Goal: Task Accomplishment & Management: Use online tool/utility

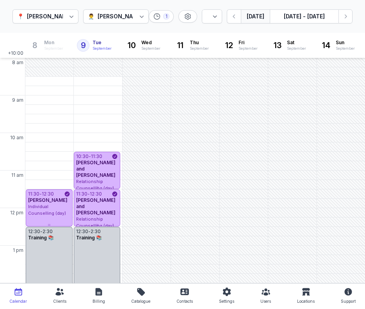
select select "week"
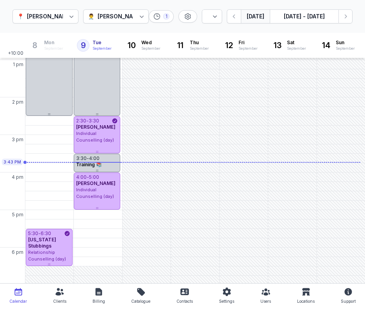
click at [103, 187] on div "Individual Counselling (day)" at bounding box center [97, 192] width 42 height 13
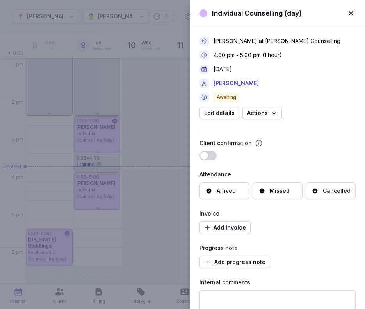
click at [351, 13] on span "button" at bounding box center [351, 13] width 17 height 17
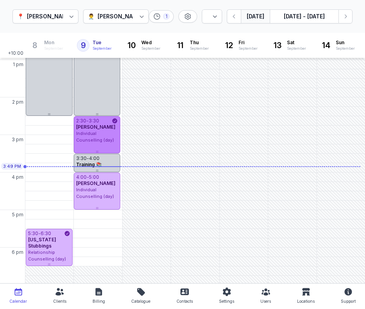
click at [96, 145] on div "2:30 - 3:30 [PERSON_NAME] Individual Counselling (day)" at bounding box center [97, 134] width 47 height 37
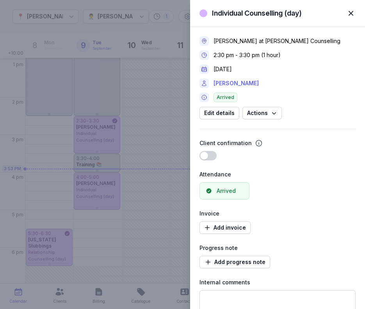
click at [230, 82] on link "[PERSON_NAME]" at bounding box center [236, 83] width 45 height 9
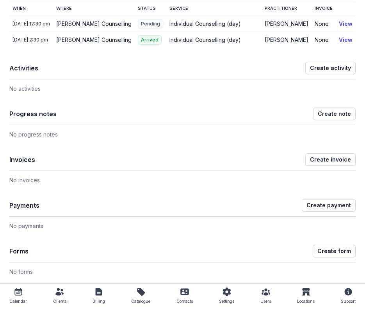
scroll to position [131, 0]
click at [332, 112] on span "Create note" at bounding box center [334, 113] width 33 height 9
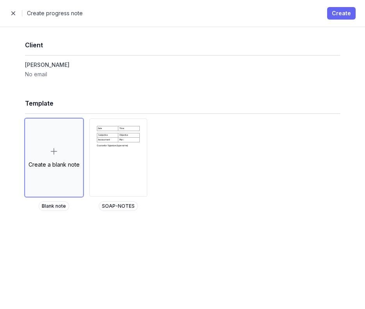
click at [344, 11] on span "Create" at bounding box center [341, 13] width 19 height 9
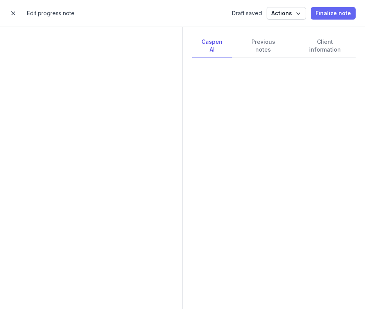
select select
select select "***"
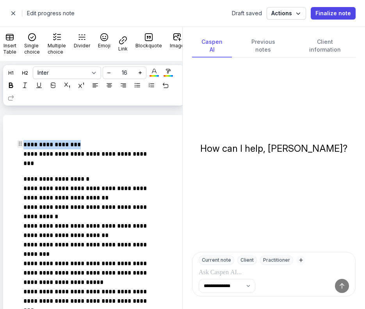
drag, startPoint x: 87, startPoint y: 143, endPoint x: 11, endPoint y: 143, distance: 76.9
click at [14, 87] on icon at bounding box center [10, 84] width 5 height 5
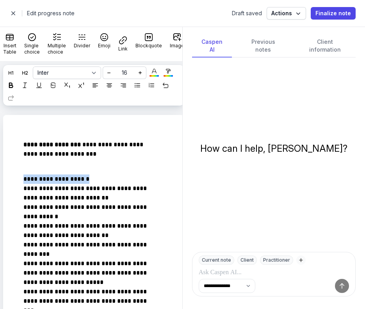
drag, startPoint x: 85, startPoint y: 180, endPoint x: 5, endPoint y: 170, distance: 80.3
click at [16, 88] on div at bounding box center [10, 84] width 9 height 9
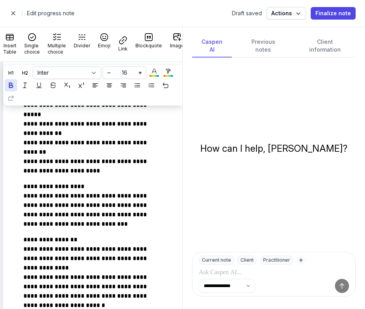
scroll to position [213, 0]
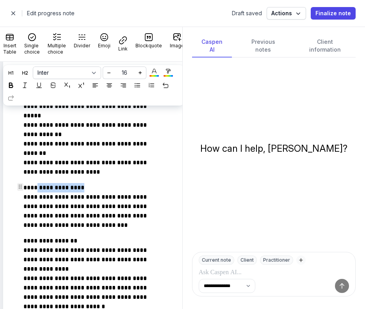
drag, startPoint x: 83, startPoint y: 186, endPoint x: 12, endPoint y: 181, distance: 71.7
click at [12, 181] on div "**********" at bounding box center [88, 221] width 155 height 603
click at [14, 87] on icon at bounding box center [10, 84] width 5 height 5
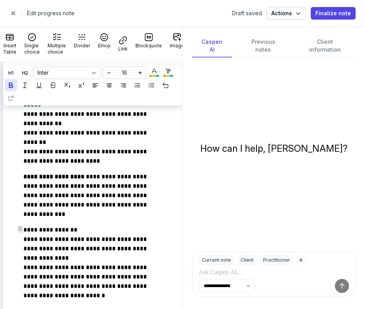
scroll to position [225, 0]
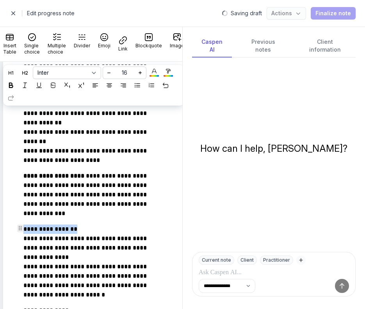
drag, startPoint x: 82, startPoint y: 228, endPoint x: 17, endPoint y: 226, distance: 64.9
click at [17, 226] on div "**********" at bounding box center [88, 210] width 155 height 603
click at [14, 86] on icon at bounding box center [10, 84] width 5 height 5
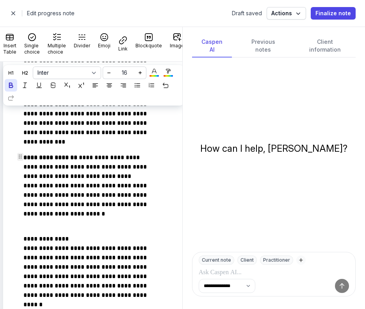
scroll to position [295, 0]
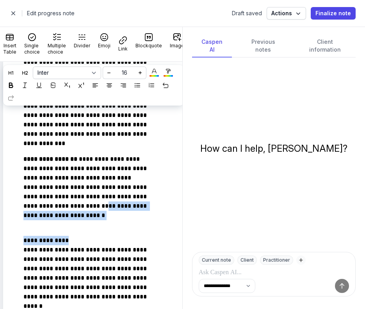
drag, startPoint x: 69, startPoint y: 241, endPoint x: -12, endPoint y: 226, distance: 83.0
click at [0, 226] on html "**********" at bounding box center [182, 154] width 365 height 309
click at [14, 87] on icon at bounding box center [10, 84] width 5 height 5
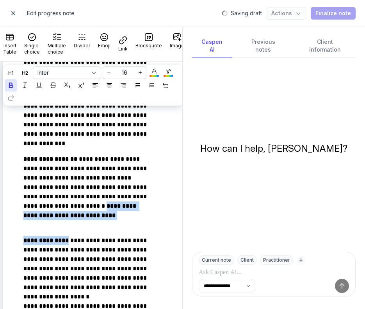
click at [14, 85] on icon at bounding box center [10, 84] width 5 height 5
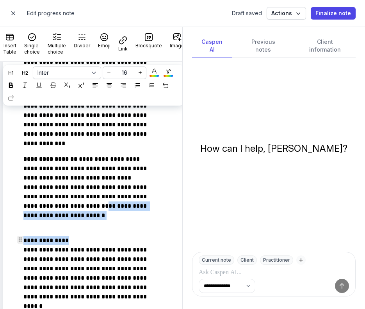
click at [68, 241] on p "**********" at bounding box center [86, 315] width 126 height 159
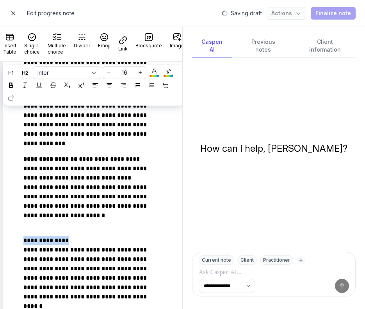
drag, startPoint x: 68, startPoint y: 241, endPoint x: -4, endPoint y: 233, distance: 71.6
click at [0, 233] on html "**********" at bounding box center [182, 154] width 365 height 309
click at [14, 85] on icon at bounding box center [10, 84] width 5 height 5
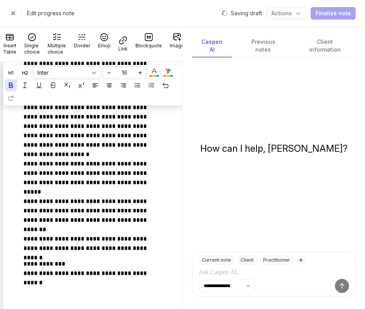
scroll to position [437, 0]
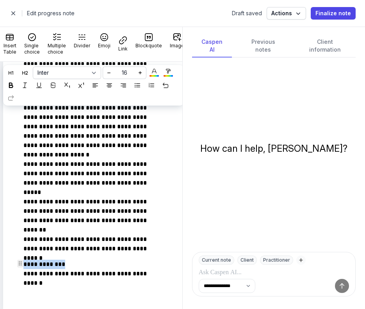
drag, startPoint x: 62, startPoint y: 263, endPoint x: 20, endPoint y: 261, distance: 41.5
click at [14, 86] on icon at bounding box center [10, 84] width 5 height 5
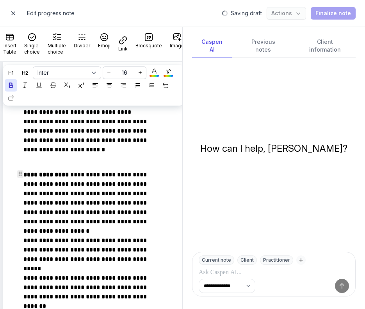
scroll to position [0, 0]
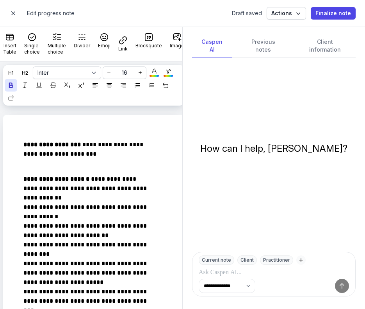
click at [14, 14] on span "button" at bounding box center [13, 13] width 16 height 16
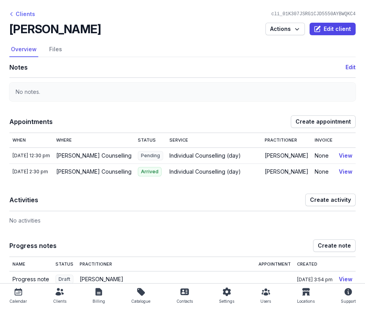
click at [25, 12] on div "Clients" at bounding box center [22, 13] width 26 height 9
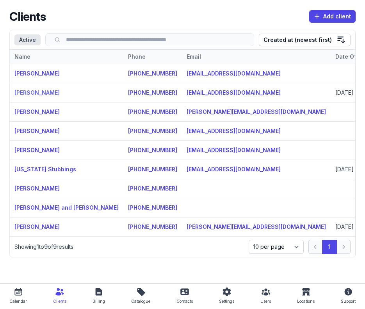
click at [29, 95] on link "[PERSON_NAME]" at bounding box center [36, 92] width 45 height 7
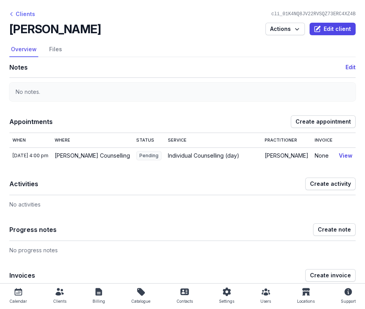
click at [21, 12] on div "Clients" at bounding box center [22, 13] width 26 height 9
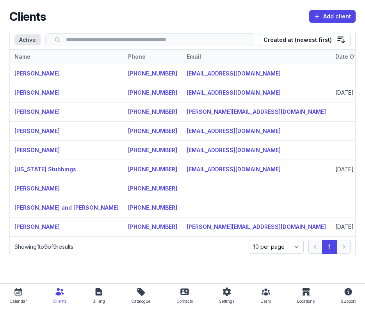
click at [18, 296] on div "Calendar" at bounding box center [18, 296] width 18 height 19
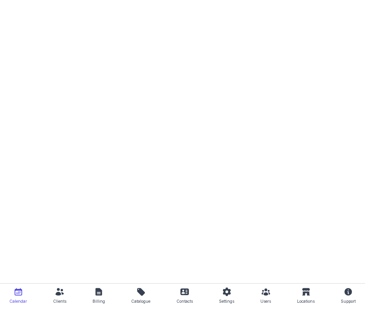
select select "week"
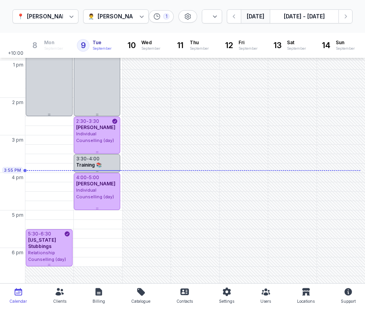
scroll to position [199, 0]
